Goal: Task Accomplishment & Management: Use online tool/utility

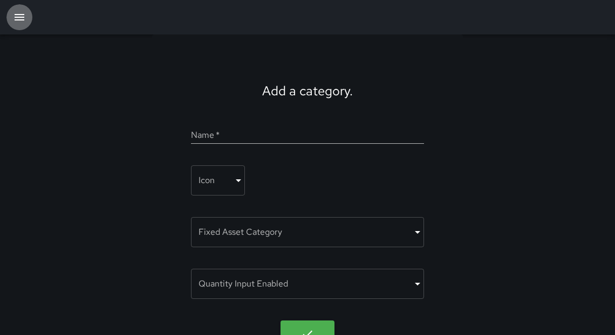
click at [21, 17] on icon "button" at bounding box center [20, 17] width 10 height 6
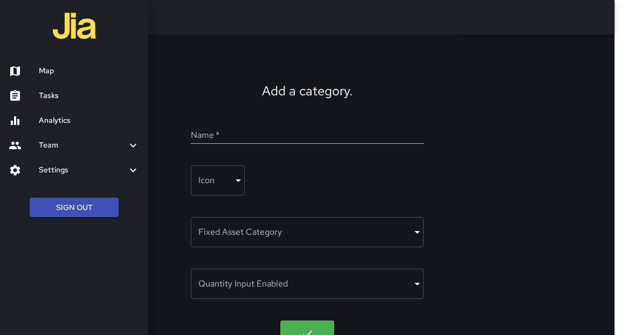
click at [42, 63] on link "Map" at bounding box center [74, 71] width 148 height 25
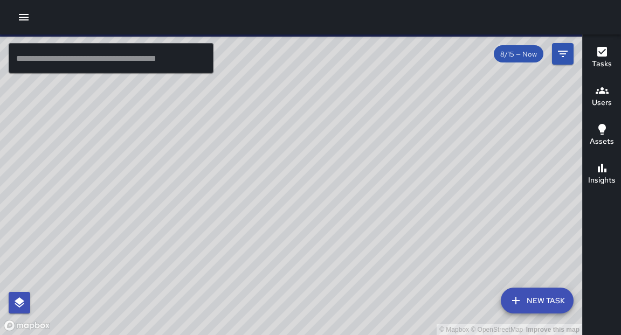
drag, startPoint x: 292, startPoint y: 181, endPoint x: 437, endPoint y: 155, distance: 147.4
click at [437, 155] on div "© Mapbox © OpenStreetMap Improve this map" at bounding box center [291, 185] width 582 height 301
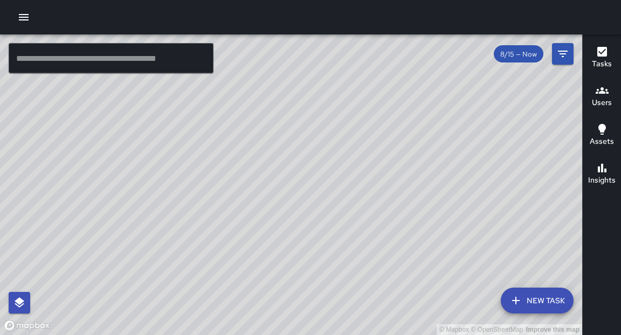
drag, startPoint x: 236, startPoint y: 224, endPoint x: 304, endPoint y: 239, distance: 69.7
click at [302, 244] on div "© Mapbox © OpenStreetMap Improve this map" at bounding box center [291, 185] width 582 height 301
click at [120, 56] on input "text" at bounding box center [111, 58] width 205 height 30
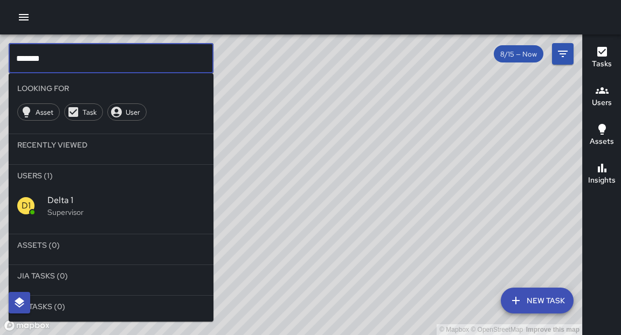
type input "*******"
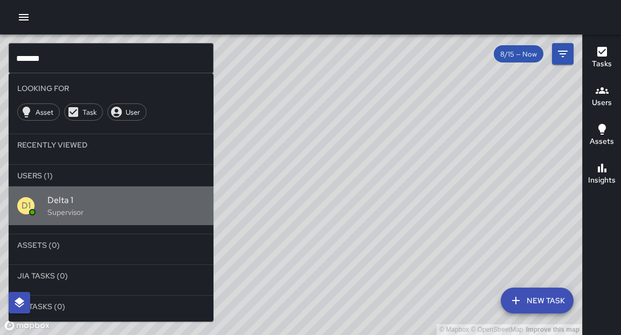
click at [65, 194] on span "Delta 1" at bounding box center [125, 200] width 157 height 13
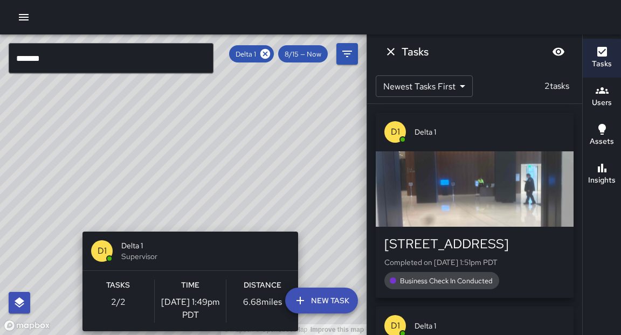
drag, startPoint x: 290, startPoint y: 176, endPoint x: 302, endPoint y: 226, distance: 51.8
click at [302, 226] on div "© Mapbox © OpenStreetMap Improve this map D1 Delta 1 Supervisor Tasks 2 / 2 Tim…" at bounding box center [183, 185] width 367 height 301
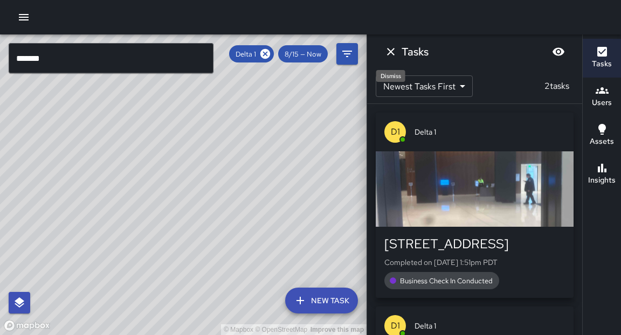
click at [392, 54] on icon "Dismiss" at bounding box center [390, 51] width 13 height 13
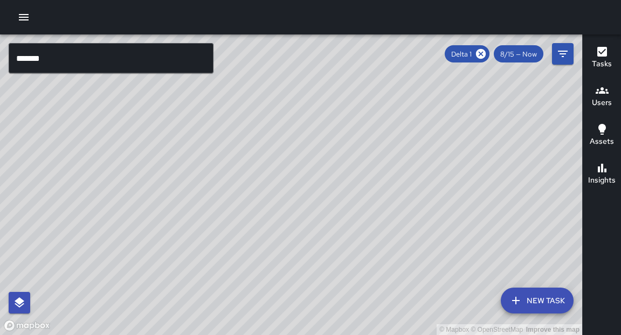
click at [19, 17] on icon "button" at bounding box center [24, 17] width 10 height 6
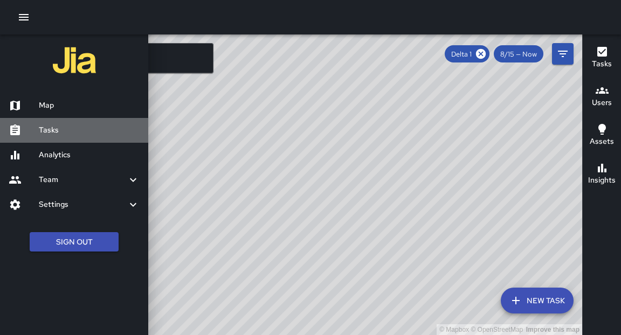
click at [61, 134] on h6 "Tasks" at bounding box center [89, 131] width 101 height 12
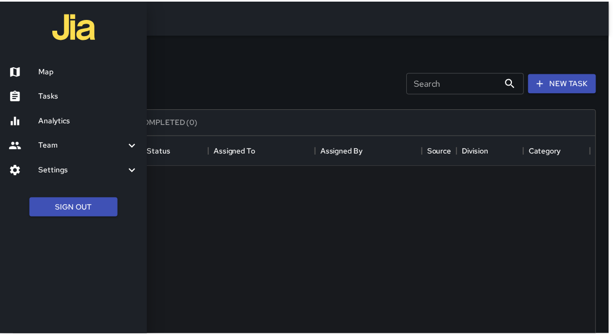
scroll to position [450, 581]
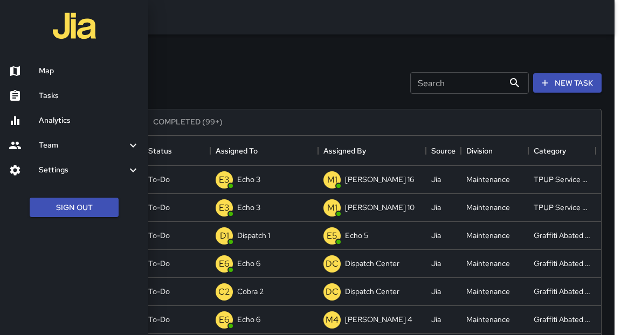
click at [277, 66] on div at bounding box center [310, 167] width 621 height 335
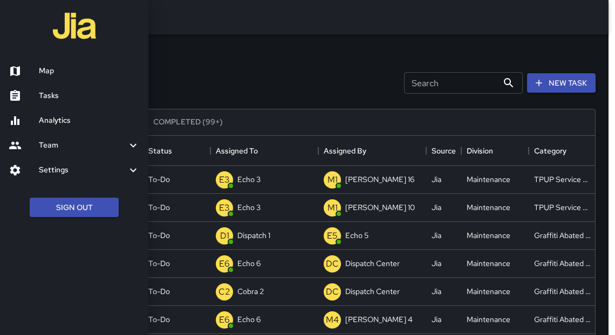
scroll to position [6, 6]
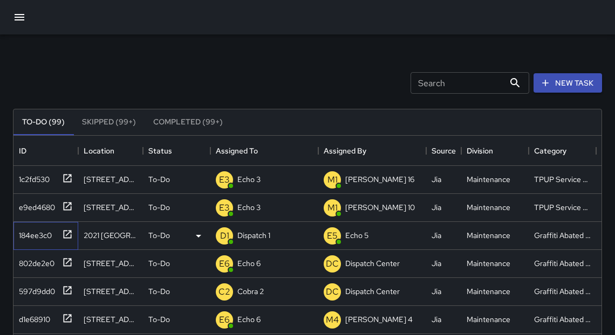
click at [65, 236] on icon at bounding box center [67, 234] width 11 height 11
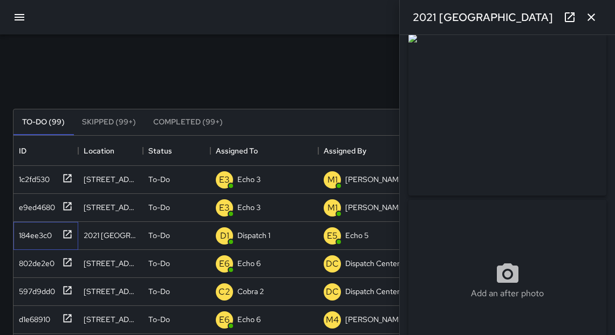
scroll to position [8, 0]
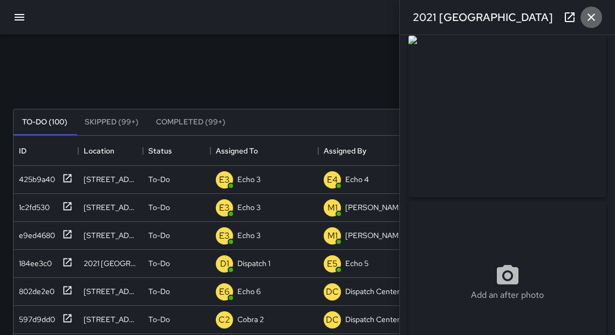
click at [588, 17] on icon "button" at bounding box center [590, 17] width 13 height 13
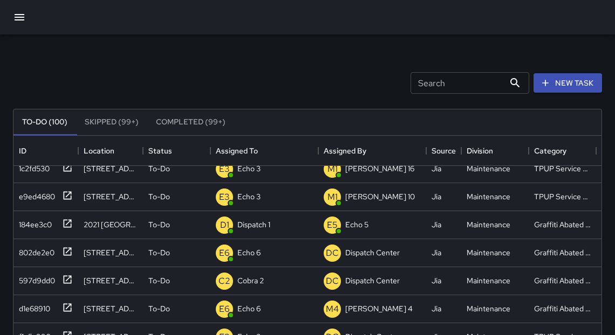
scroll to position [0, 0]
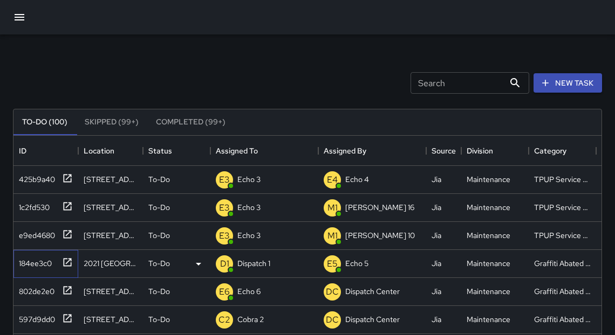
click at [68, 265] on icon at bounding box center [67, 262] width 11 height 11
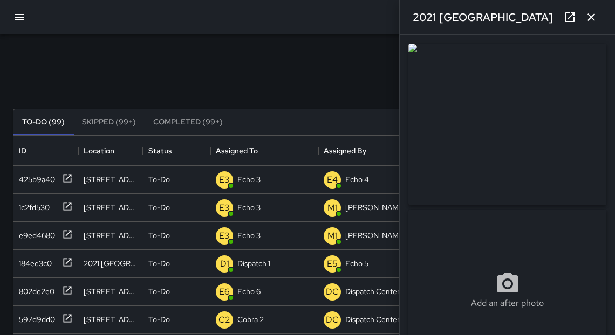
click at [596, 20] on icon "button" at bounding box center [590, 17] width 13 height 13
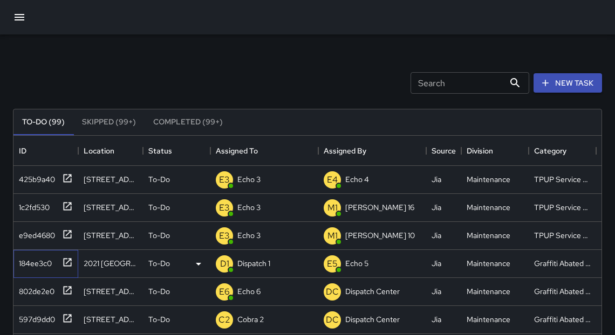
click at [70, 263] on icon at bounding box center [67, 262] width 11 height 11
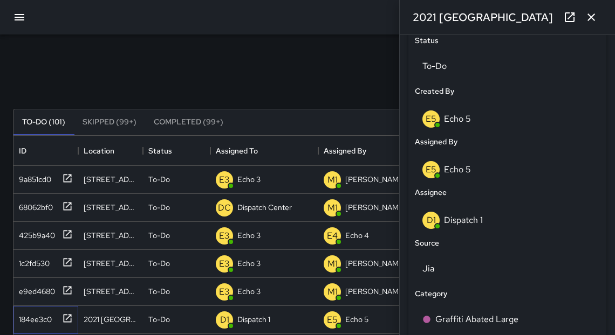
scroll to position [515, 0]
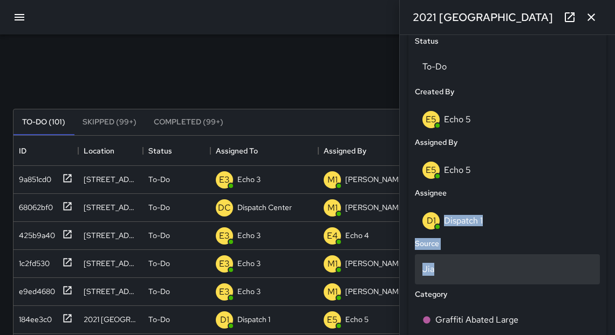
drag, startPoint x: 465, startPoint y: 216, endPoint x: 481, endPoint y: 272, distance: 59.0
click at [476, 271] on div "Status To-Do Created By E5 Echo 5 Assigned By E5 Echo 5 Assignee D1 Dispatch 1 …" at bounding box center [507, 248] width 198 height 438
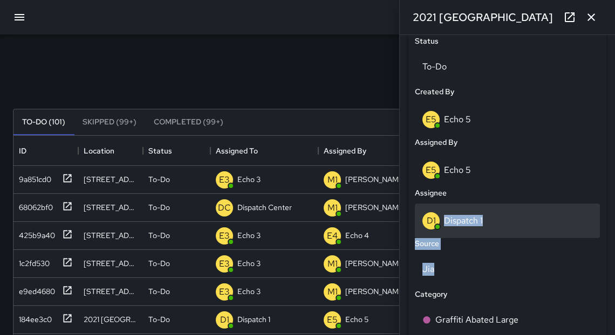
click at [471, 227] on div "D1 Dispatch 1" at bounding box center [507, 220] width 170 height 17
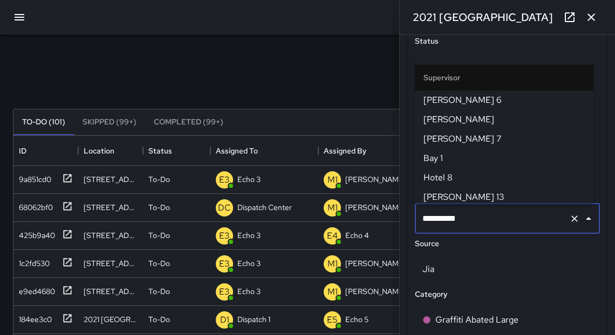
scroll to position [780, 0]
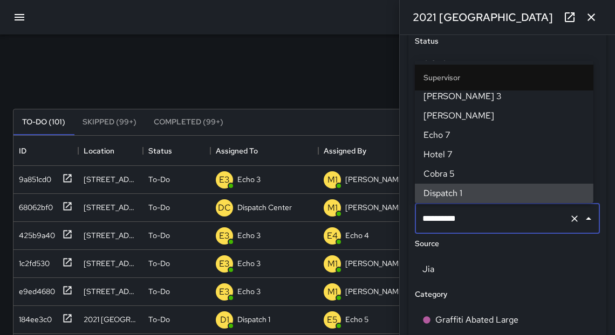
click at [471, 224] on input "**********" at bounding box center [491, 219] width 145 height 20
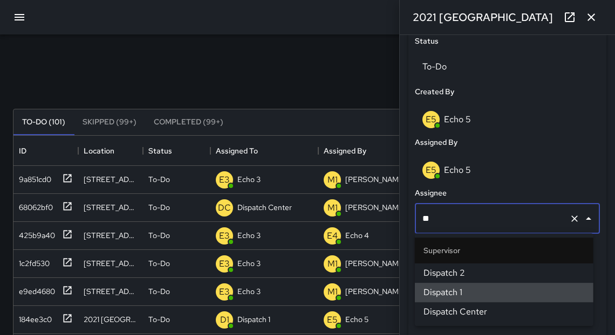
type input "*"
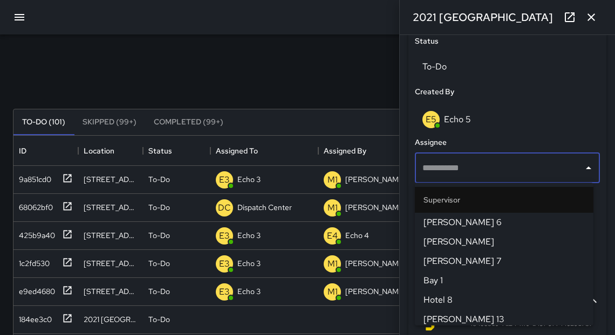
scroll to position [0, 0]
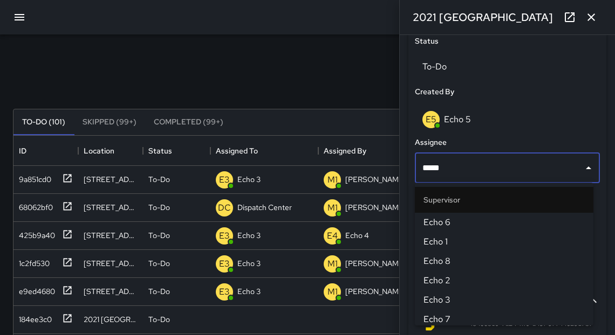
type input "******"
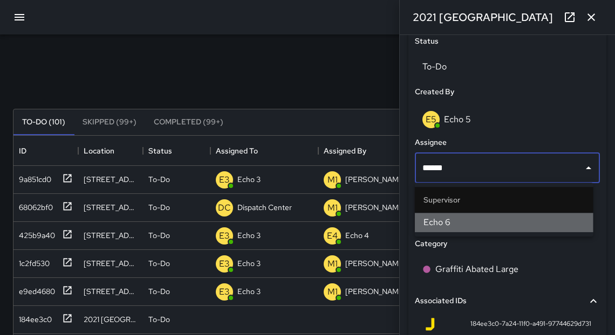
click at [456, 224] on span "Echo 6" at bounding box center [503, 222] width 161 height 13
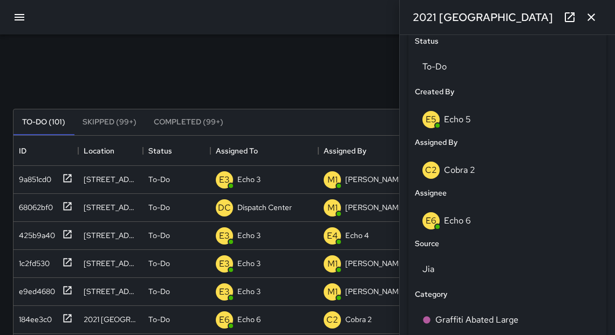
click at [593, 17] on icon "button" at bounding box center [590, 17] width 13 height 13
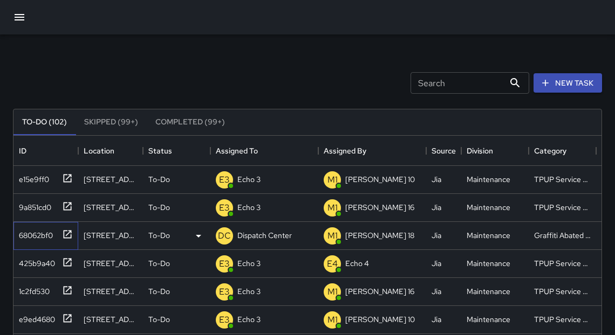
click at [66, 236] on icon at bounding box center [67, 234] width 11 height 11
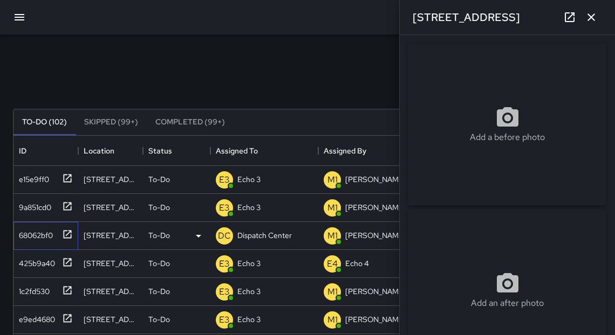
type input "**********"
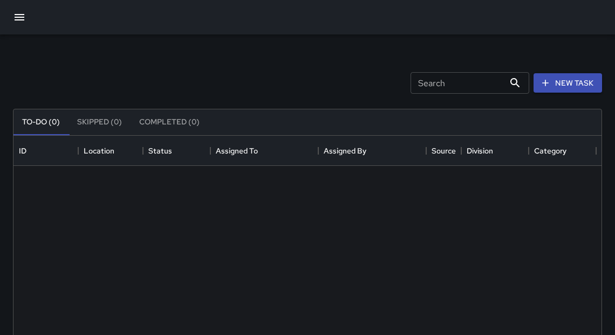
scroll to position [450, 581]
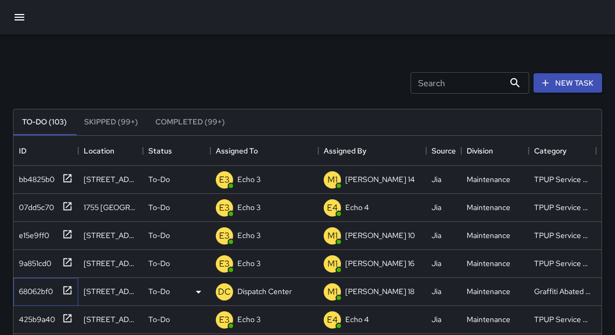
click at [65, 291] on icon at bounding box center [68, 290] width 8 height 8
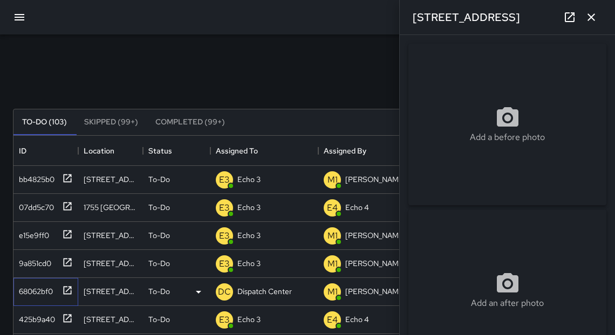
type input "**********"
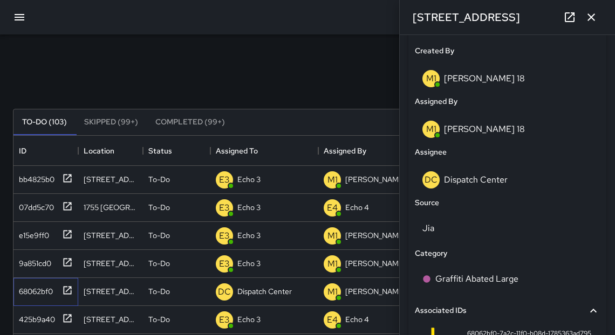
scroll to position [561, 0]
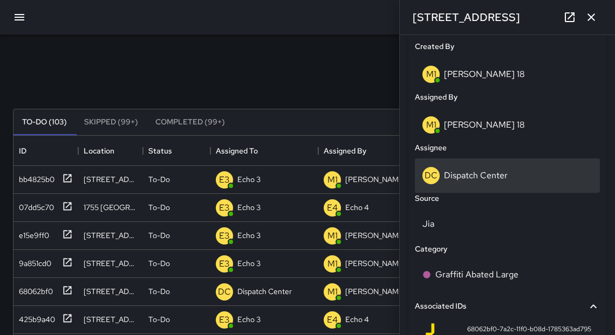
click at [472, 180] on p "Dispatch Center" at bounding box center [476, 175] width 64 height 11
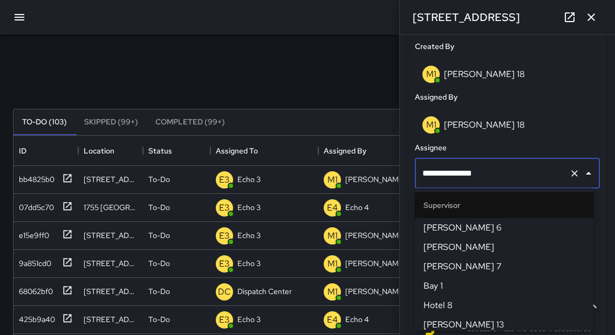
scroll to position [1168, 0]
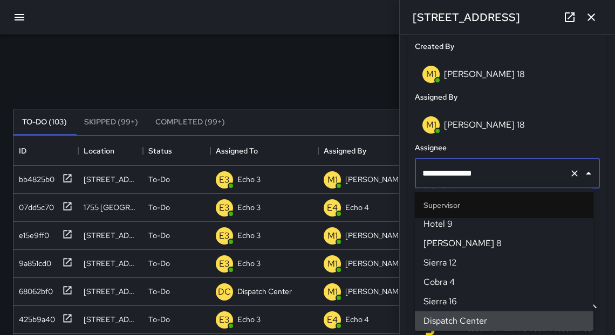
click at [472, 180] on input "**********" at bounding box center [491, 173] width 145 height 20
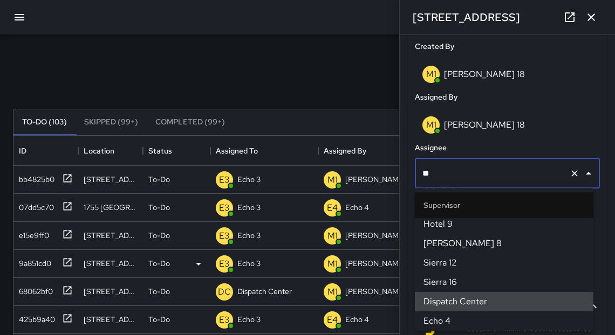
scroll to position [0, 0]
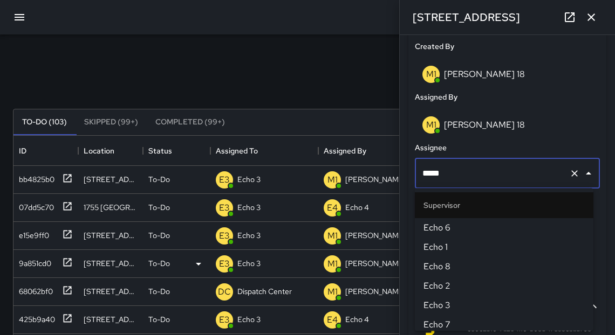
type input "******"
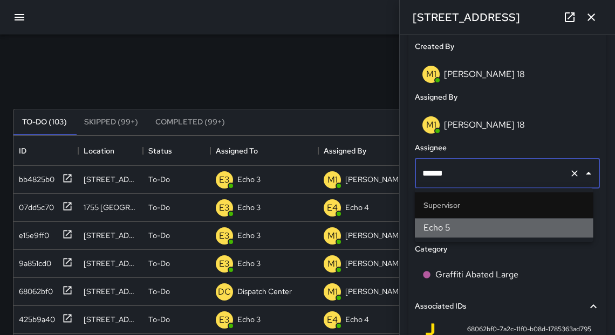
click at [448, 225] on span "Echo 5" at bounding box center [503, 228] width 161 height 13
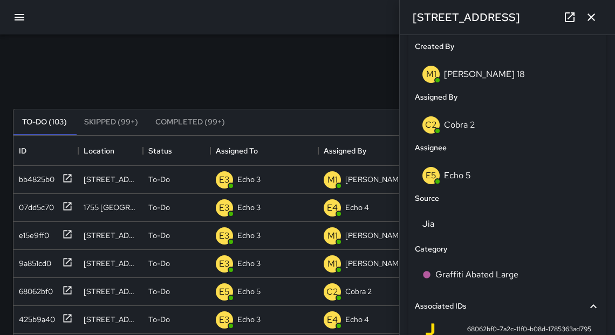
click at [594, 18] on icon "button" at bounding box center [590, 17] width 13 height 13
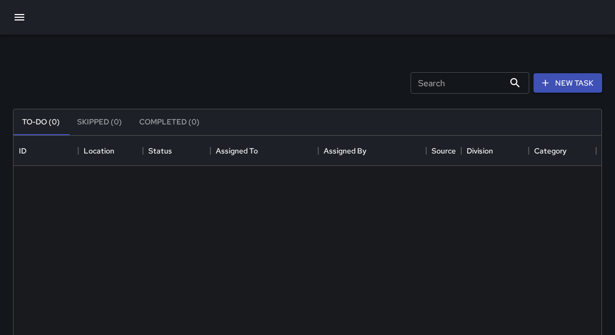
scroll to position [450, 581]
